Goal: Task Accomplishment & Management: Manage account settings

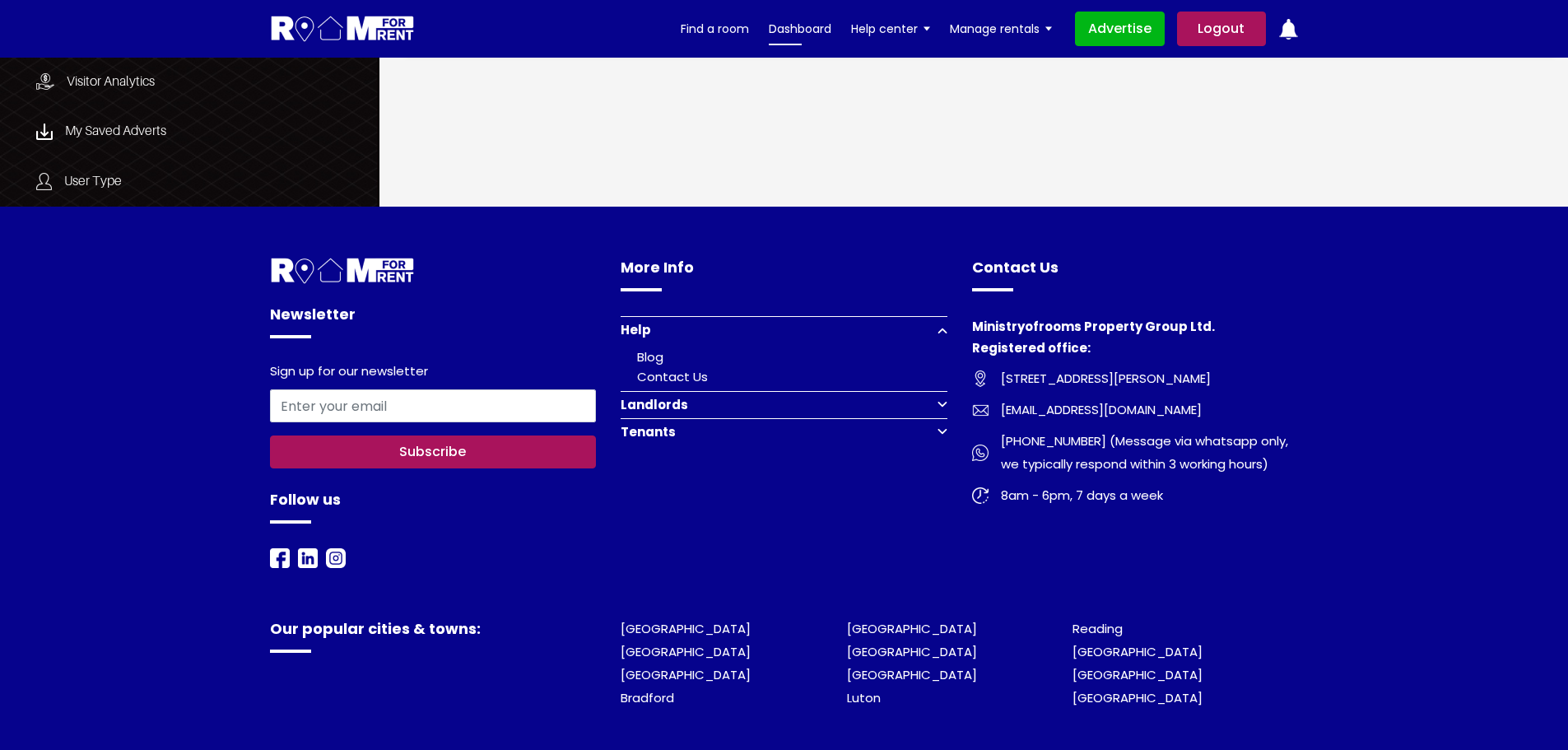
click at [788, 25] on link "Dashboard" at bounding box center [800, 29] width 62 height 24
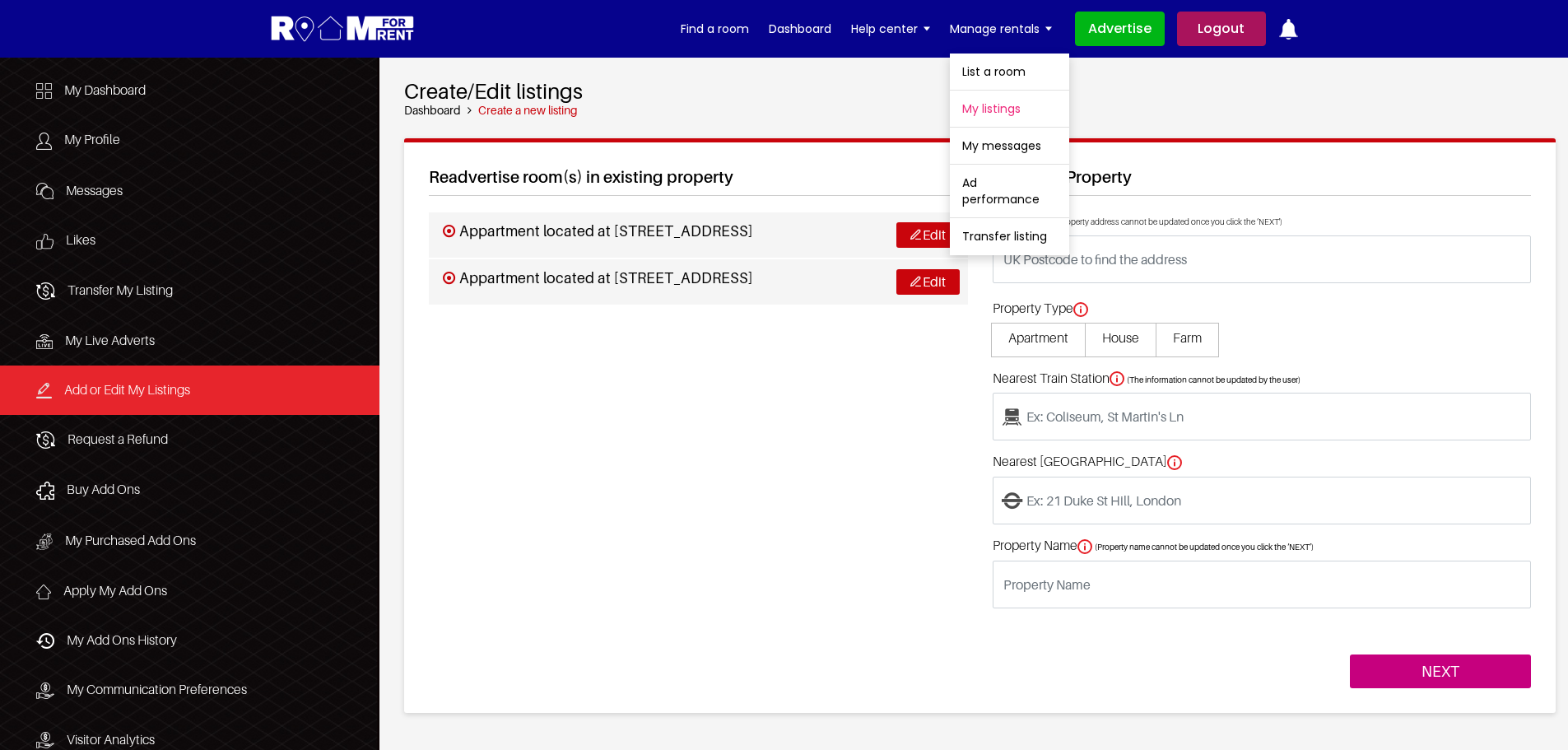
click at [1004, 104] on link "My listings" at bounding box center [1010, 109] width 120 height 36
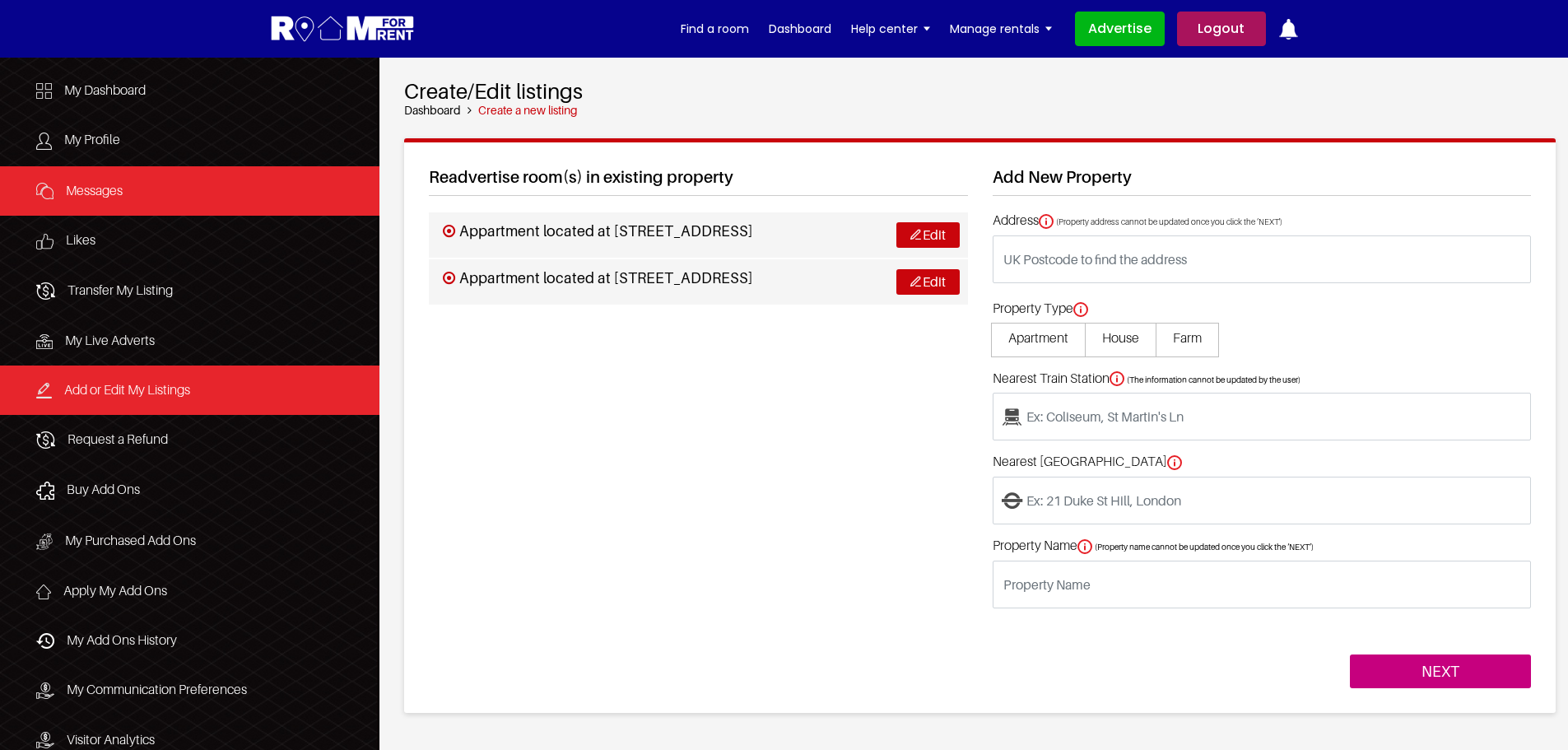
click at [128, 189] on link "Messages" at bounding box center [189, 192] width 379 height 50
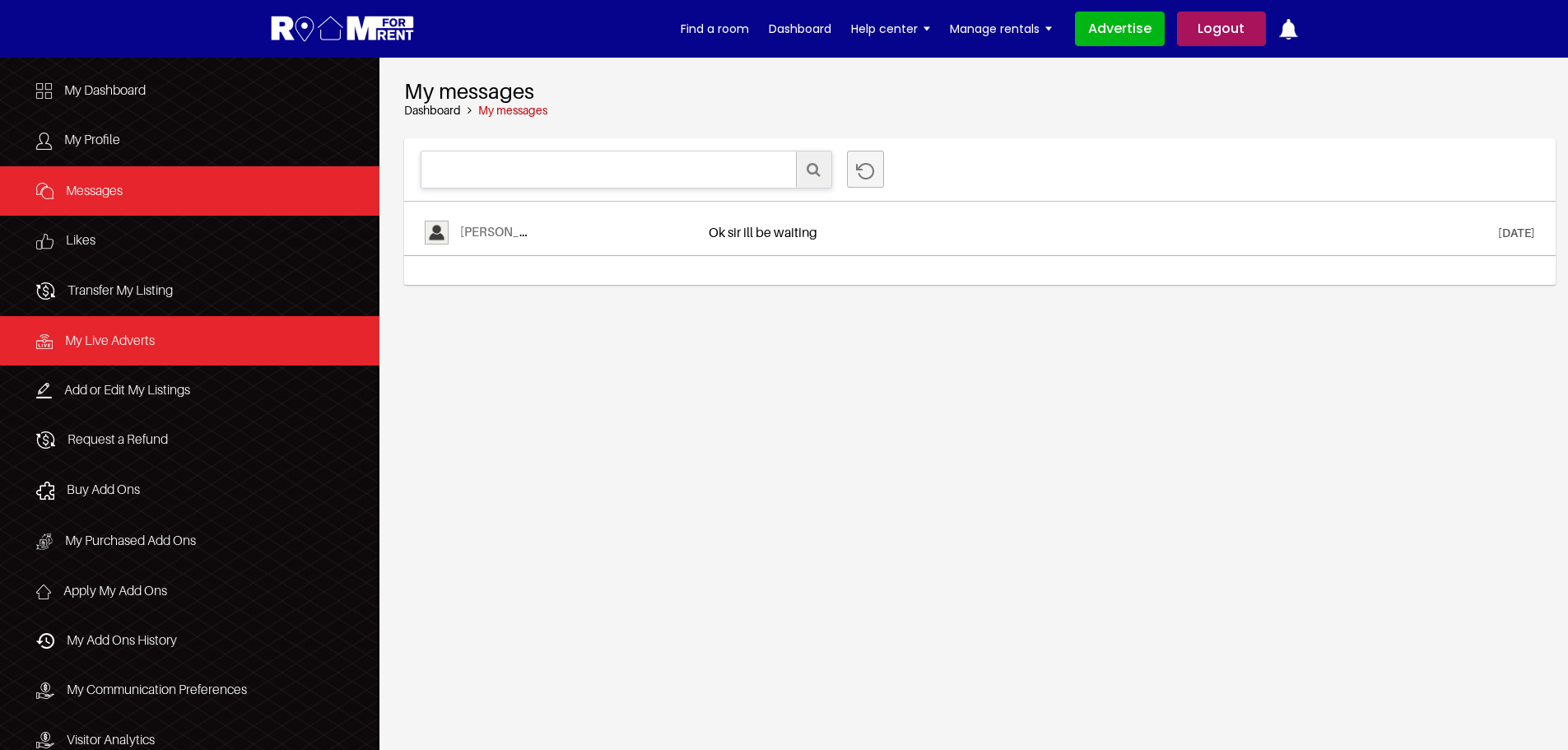
click at [118, 342] on span "My Live Adverts" at bounding box center [109, 339] width 89 height 16
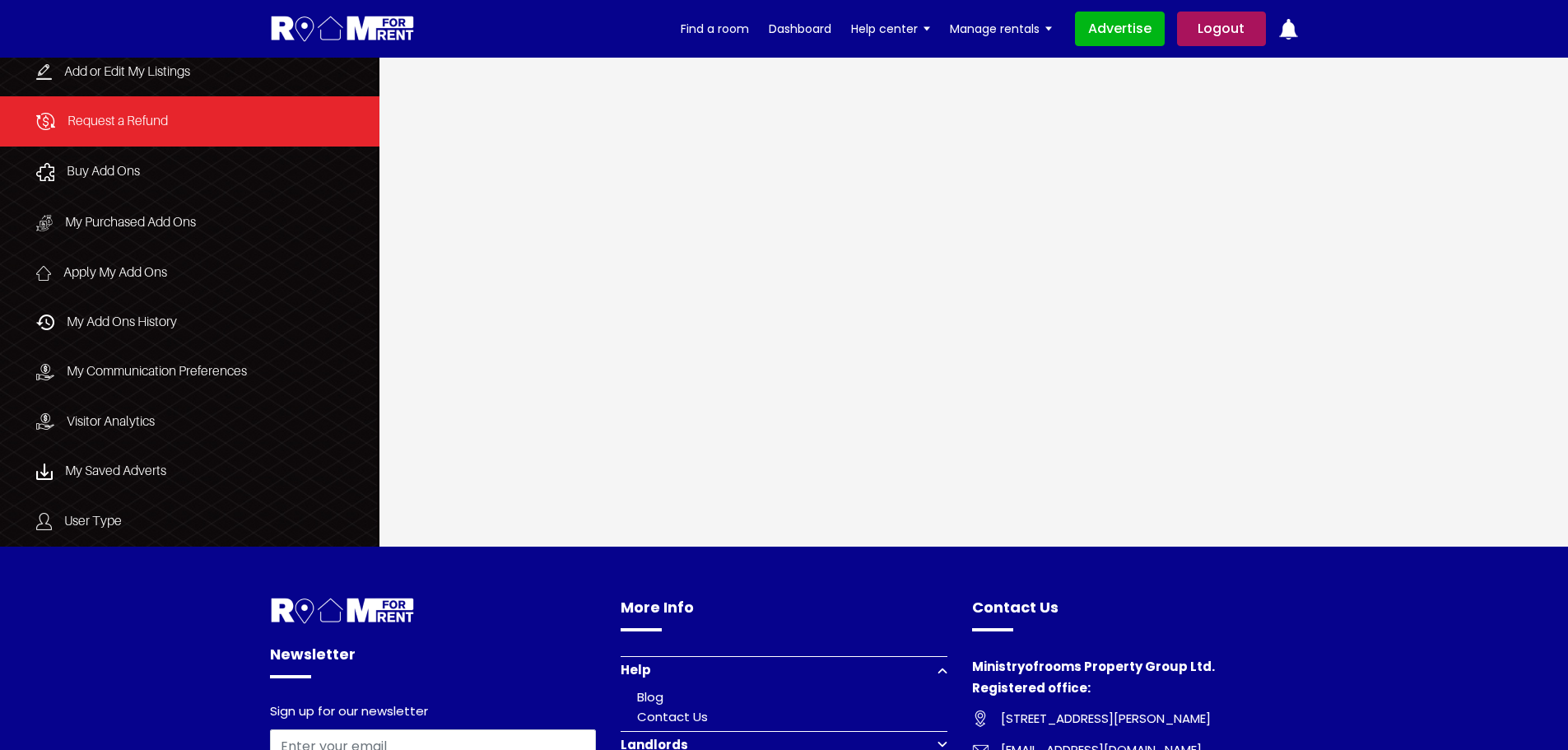
scroll to position [329, 0]
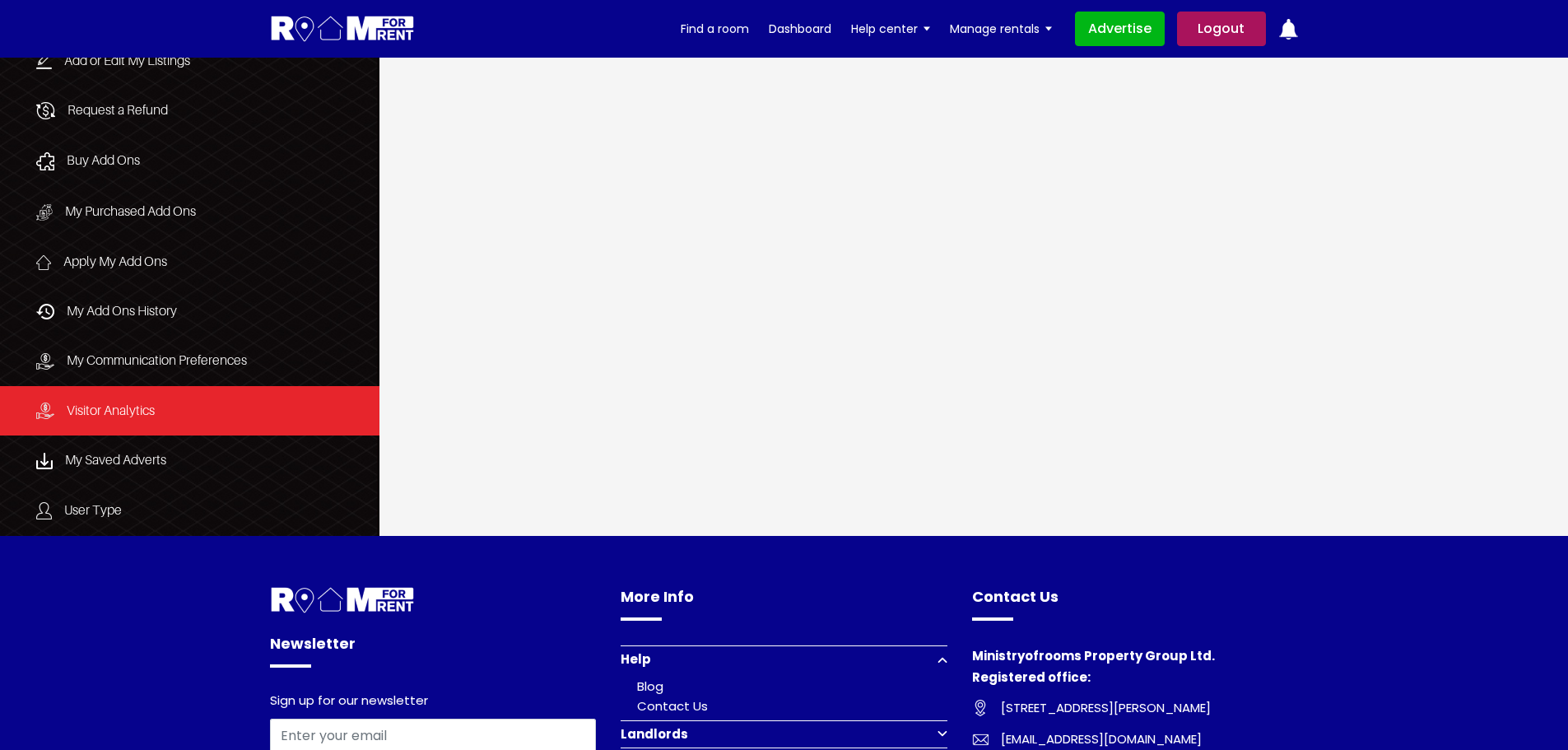
click at [132, 411] on span "Visitor Analytics" at bounding box center [111, 410] width 89 height 16
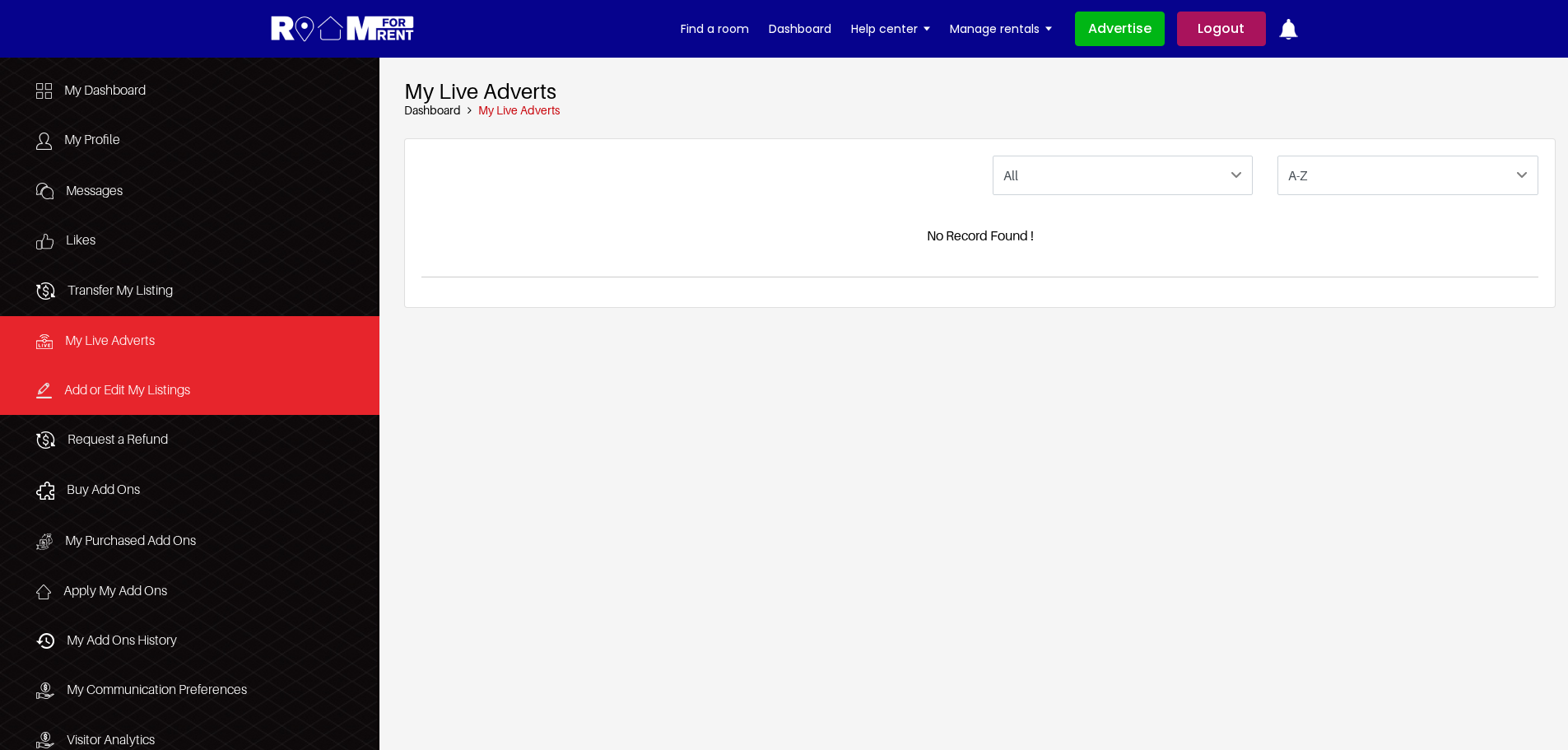
click at [140, 387] on span "Add or Edit My Listings" at bounding box center [127, 389] width 126 height 16
